Goal: Task Accomplishment & Management: Use online tool/utility

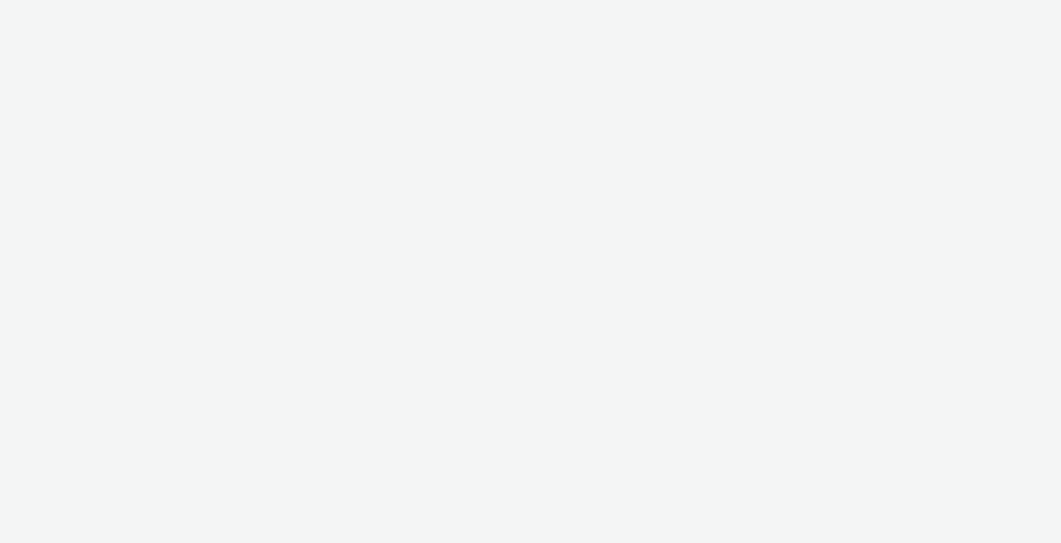
select select "491a0746-e20e-4106-832b-22d0456ef05d"
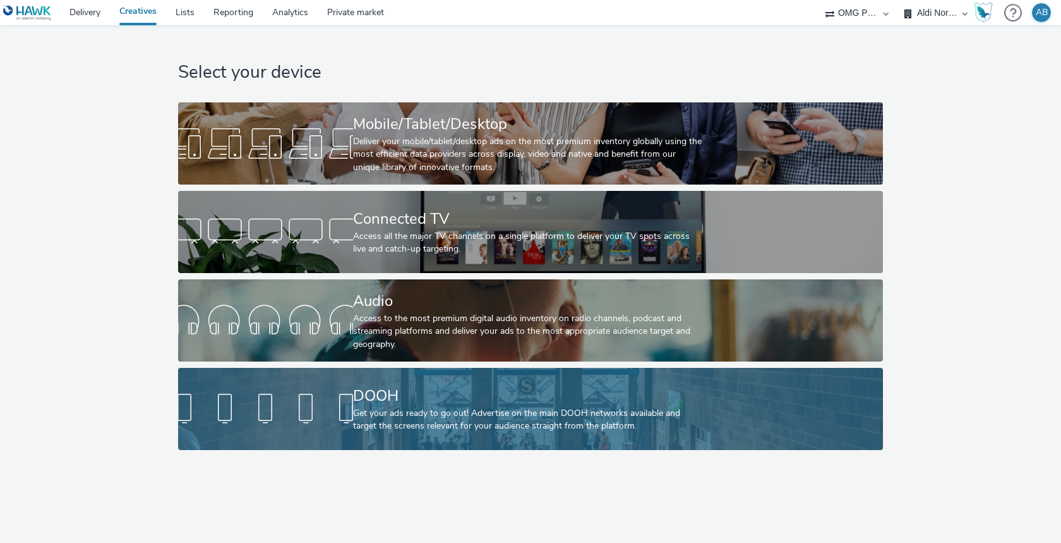
click at [420, 383] on div "DOOH Get your ads ready to go out! Advertise on the main DOOH networks availabl…" at bounding box center [528, 409] width 350 height 82
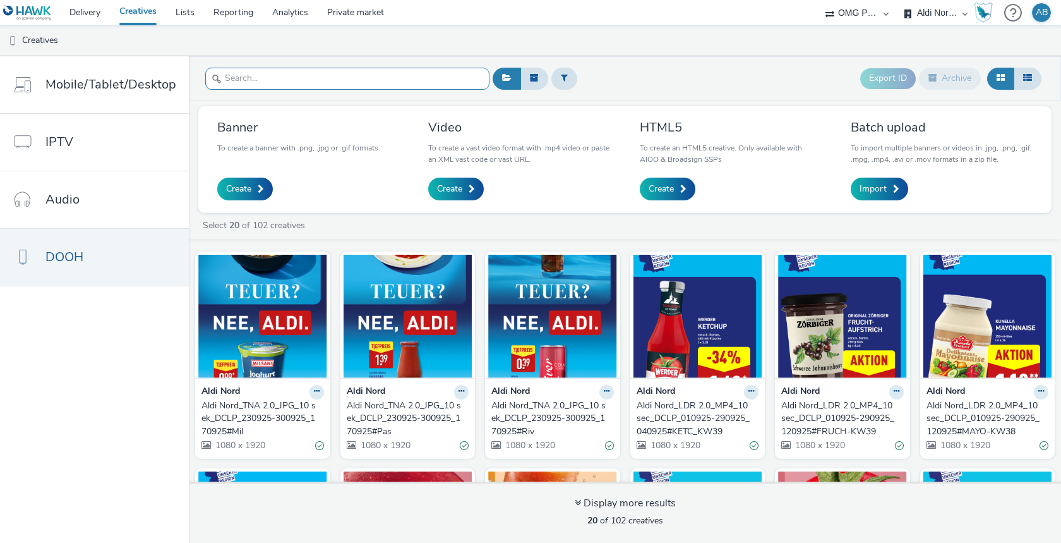
click at [356, 81] on input "text" at bounding box center [347, 79] width 284 height 22
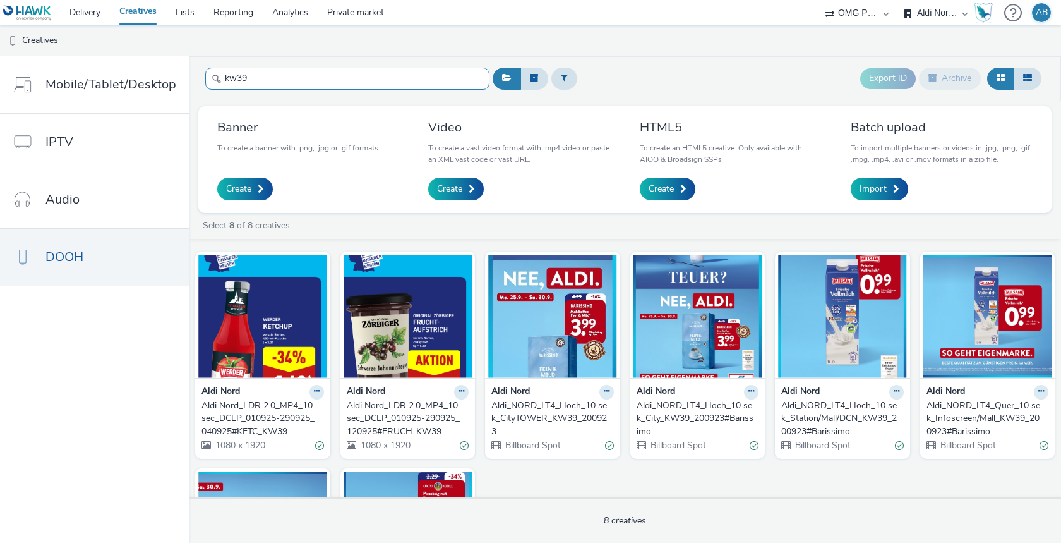
scroll to position [35, 0]
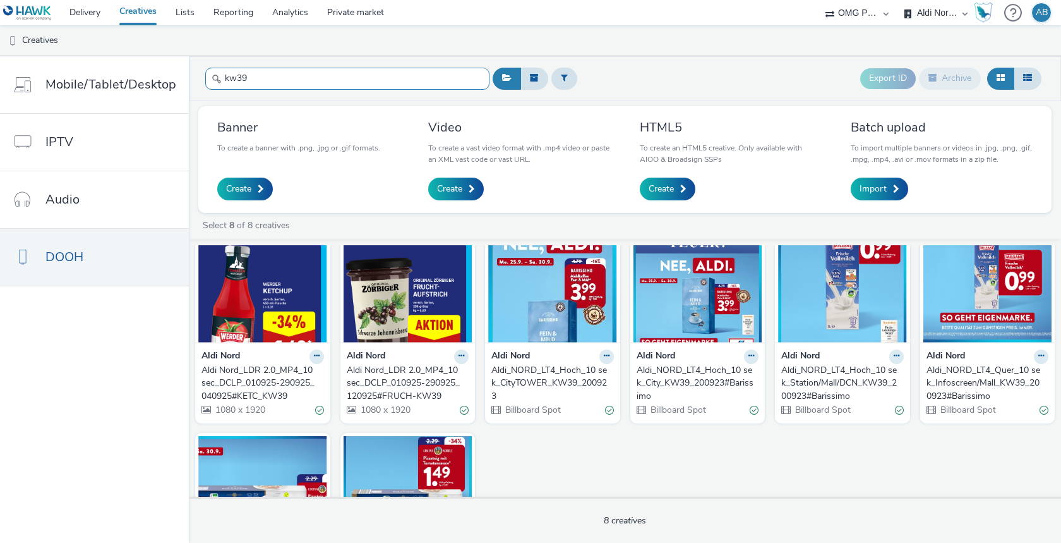
type input "kw39"
click at [284, 307] on img at bounding box center [262, 280] width 129 height 123
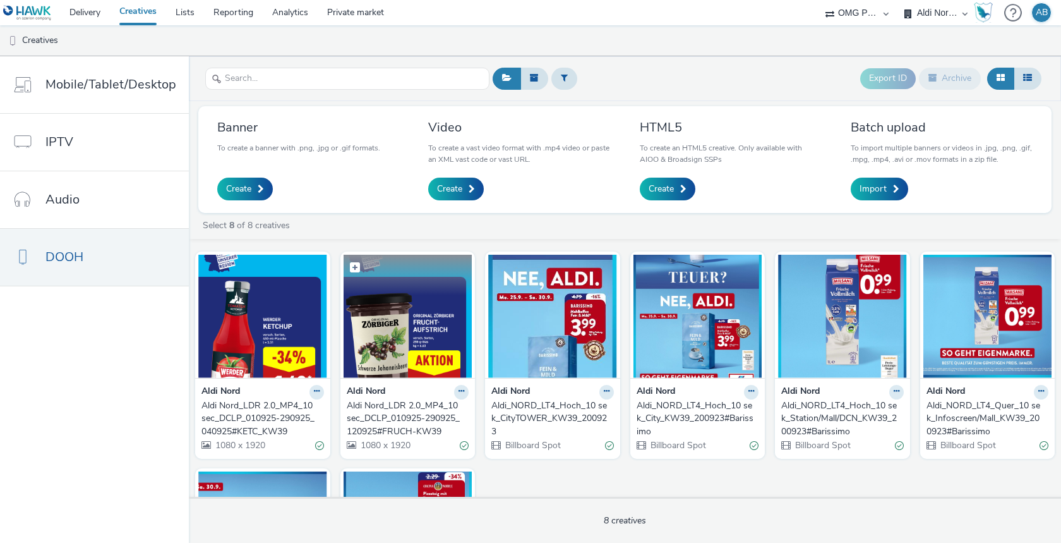
click at [413, 325] on img at bounding box center [408, 316] width 129 height 123
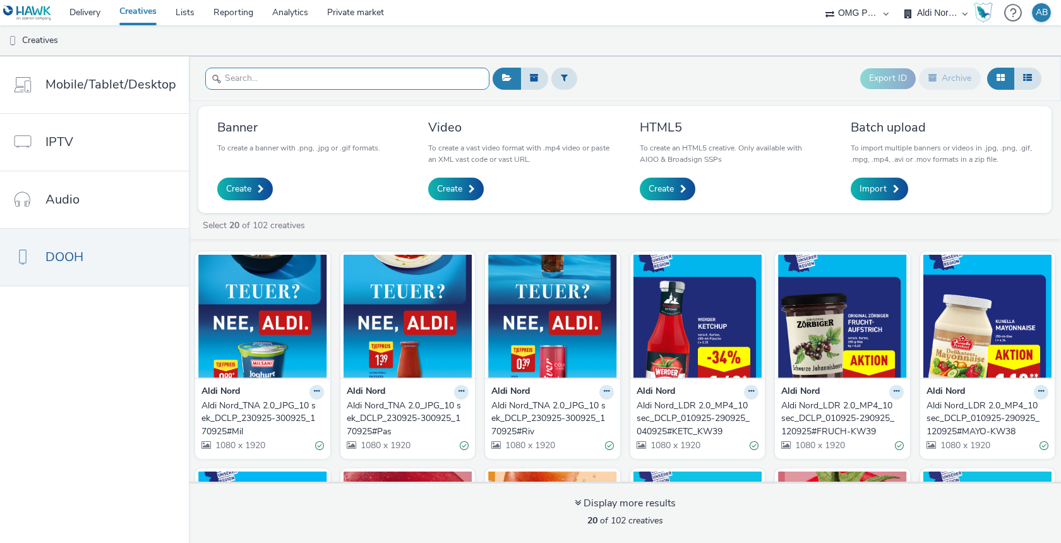
click at [268, 80] on input "text" at bounding box center [347, 79] width 284 height 22
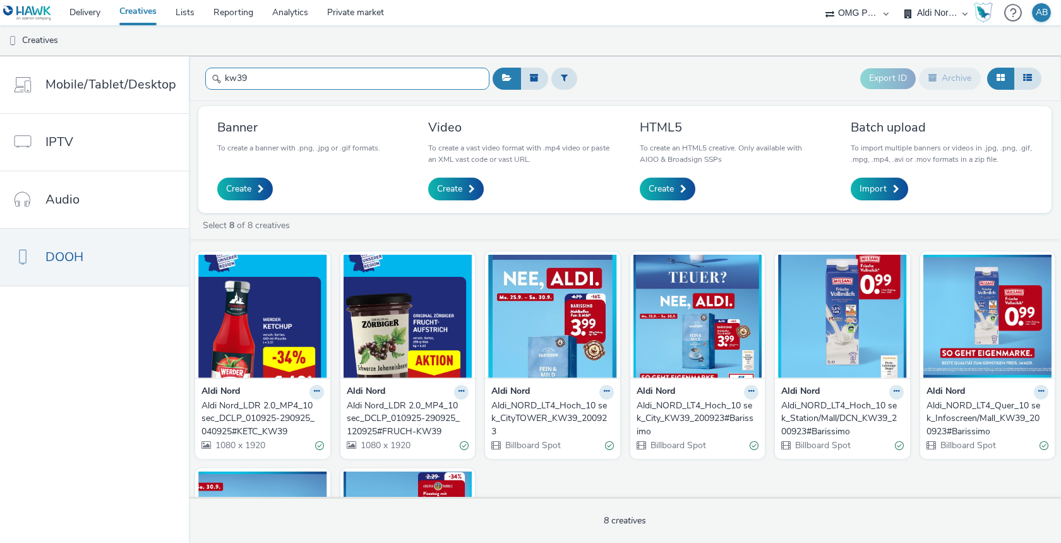
type input "kw39"
click at [538, 229] on div "Select 8 of 8 creatives" at bounding box center [627, 225] width 853 height 13
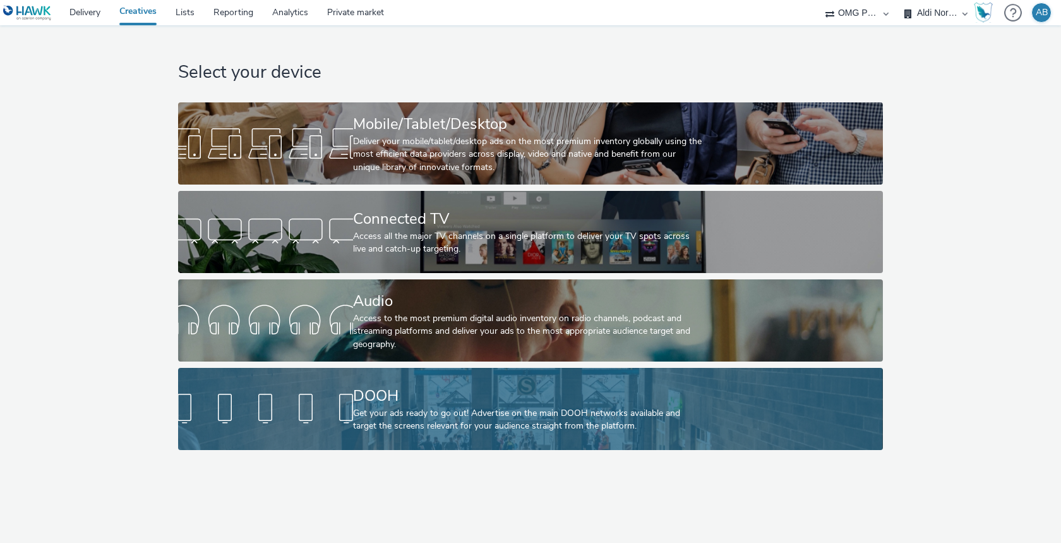
click at [496, 376] on div "DOOH Get your ads ready to go out! Advertise on the main DOOH networks availabl…" at bounding box center [528, 409] width 350 height 82
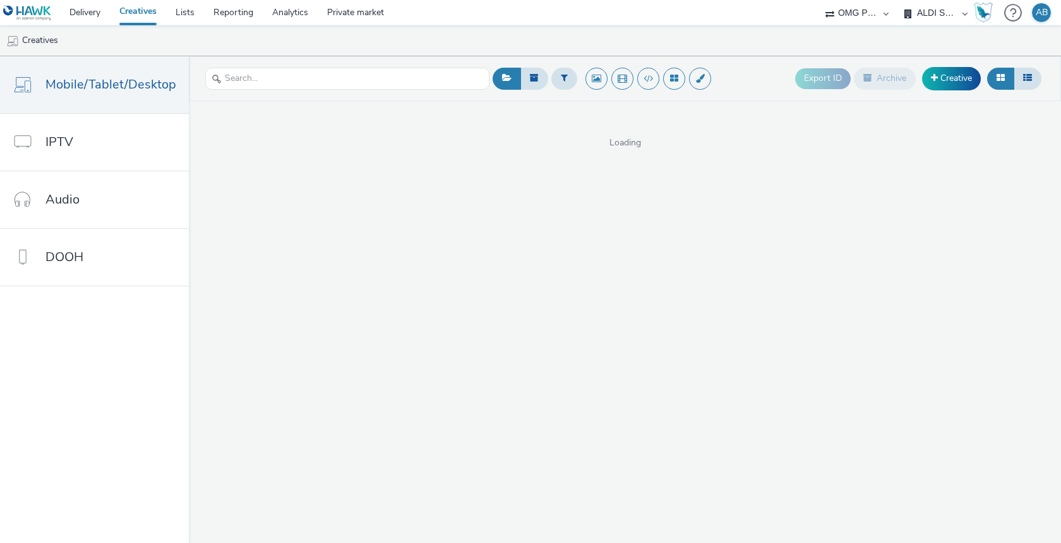
select select "6a9f09a4-7b7b-40b3-8e71-12b2a2313ff3"
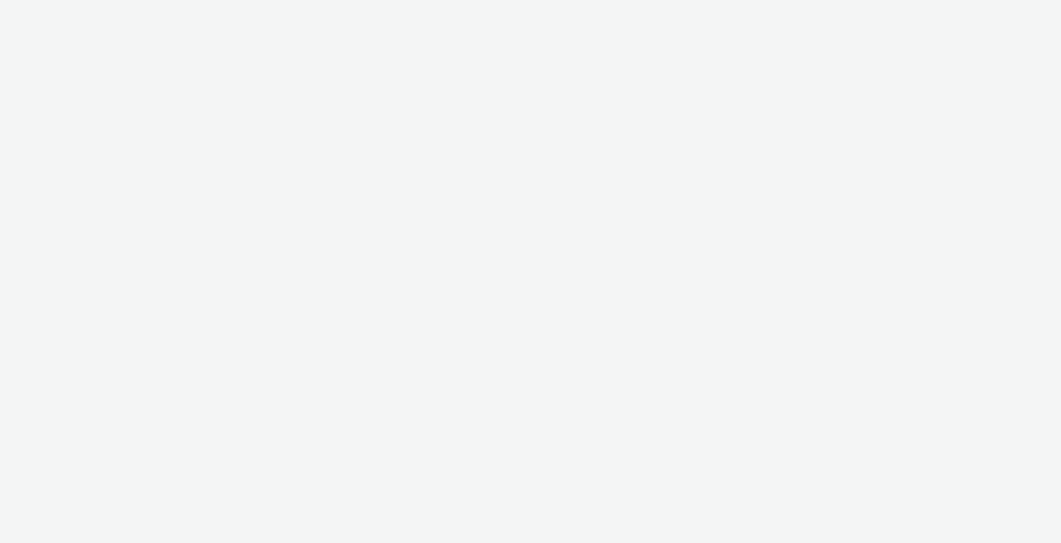
select select "491a0746-e20e-4106-832b-22d0456ef05d"
select select "6a9f09a4-7b7b-40b3-8e71-12b2a2313ff3"
